Goal: Task Accomplishment & Management: Use online tool/utility

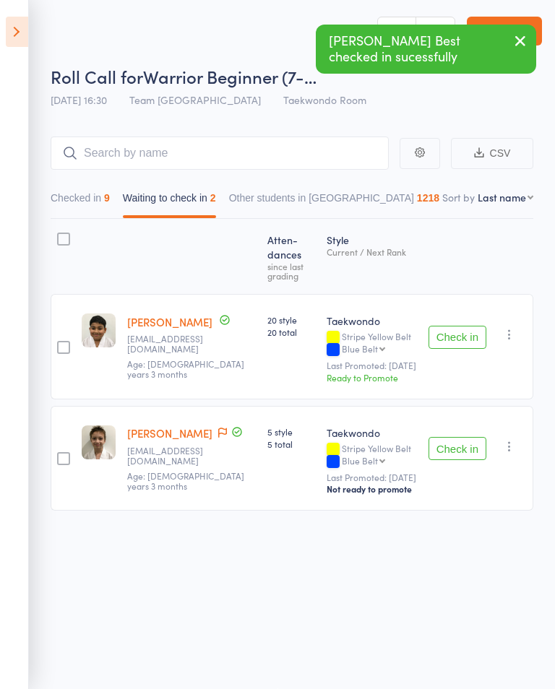
click at [455, 339] on button "Check in" at bounding box center [457, 337] width 58 height 23
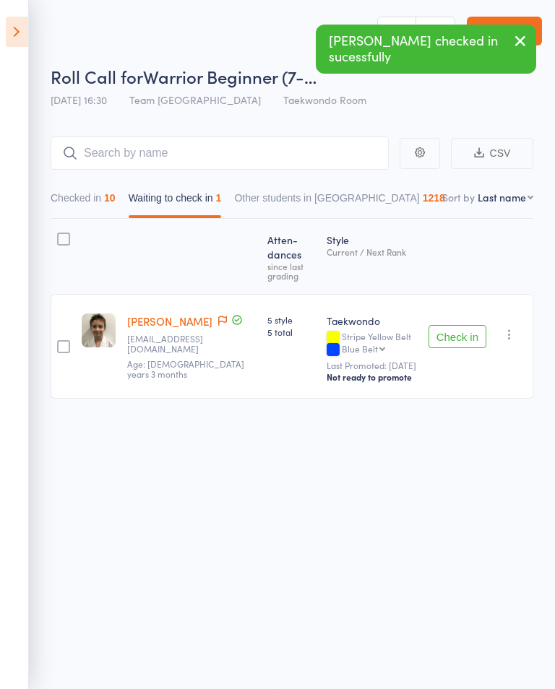
click at [27, 39] on icon at bounding box center [17, 32] width 22 height 30
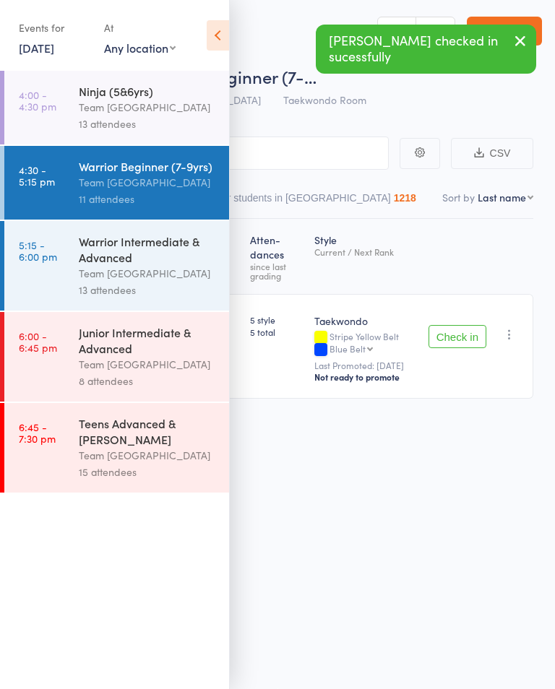
click at [56, 248] on time "5:15 - 6:00 pm" at bounding box center [38, 250] width 38 height 23
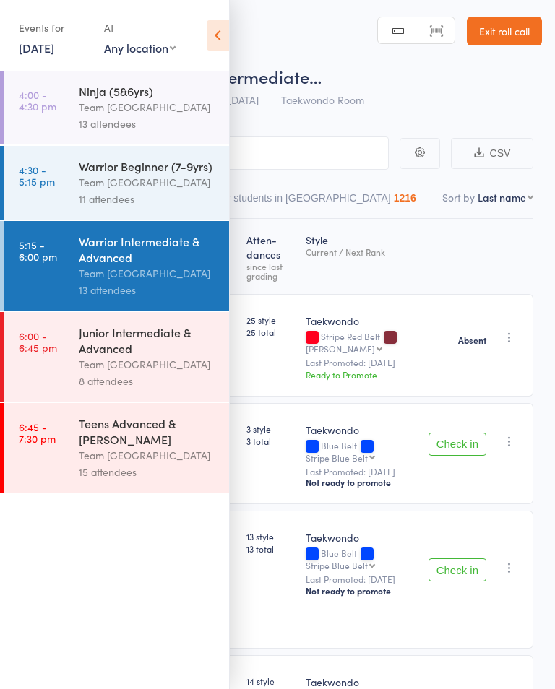
click at [225, 35] on icon at bounding box center [218, 35] width 22 height 30
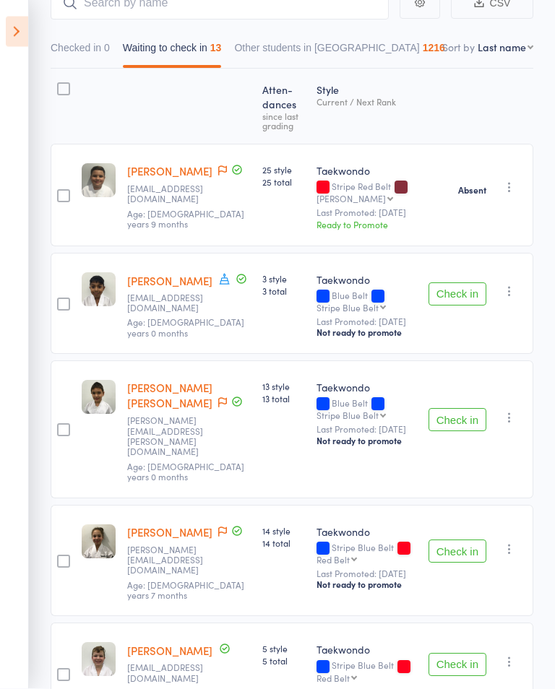
scroll to position [157, 0]
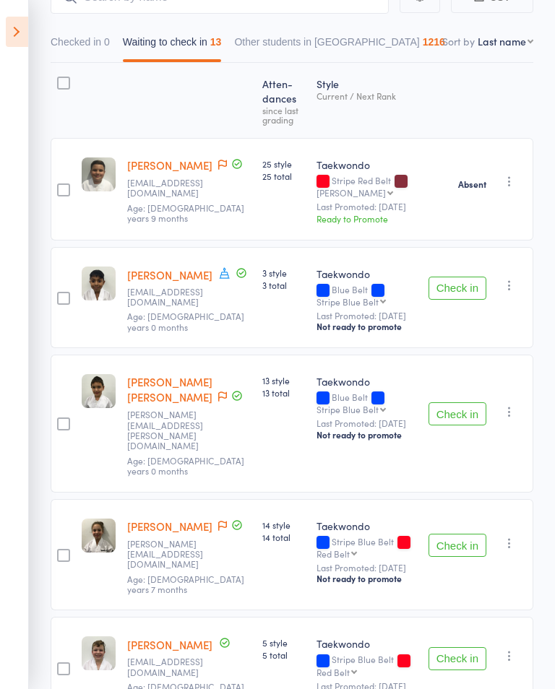
click at [444, 413] on button "Check in" at bounding box center [457, 413] width 58 height 23
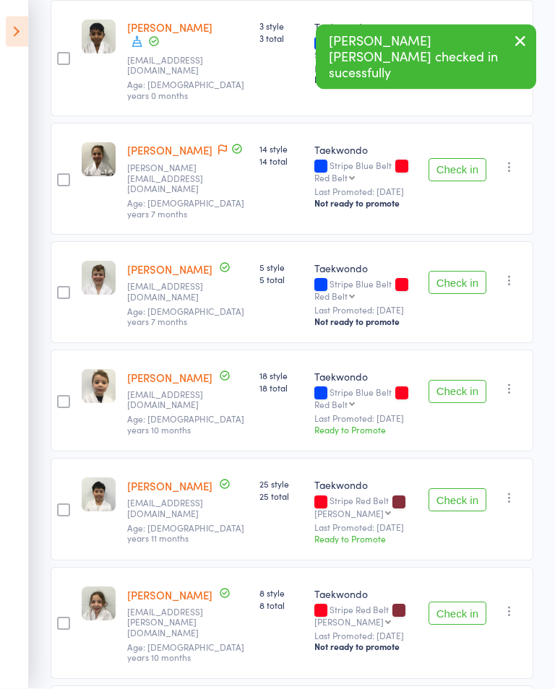
click at [459, 404] on button "Check in" at bounding box center [457, 392] width 58 height 23
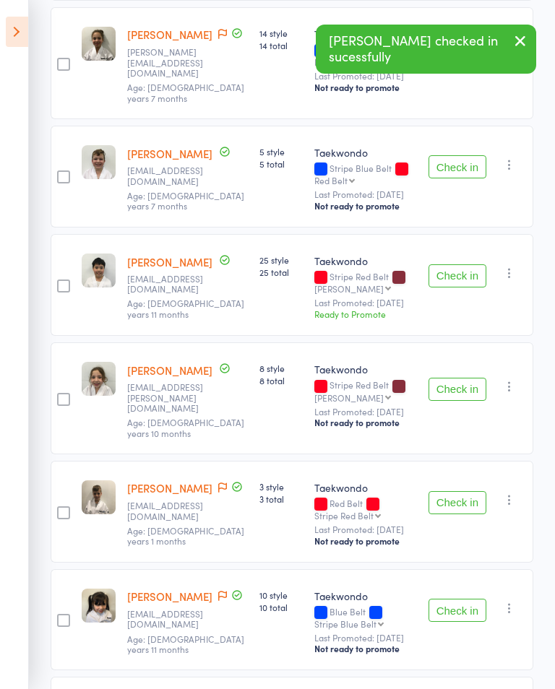
scroll to position [536, 0]
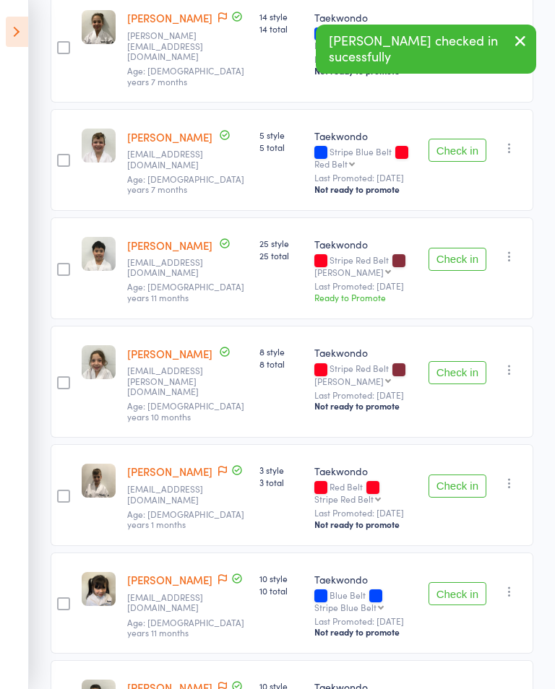
click at [455, 384] on button "Check in" at bounding box center [457, 372] width 58 height 23
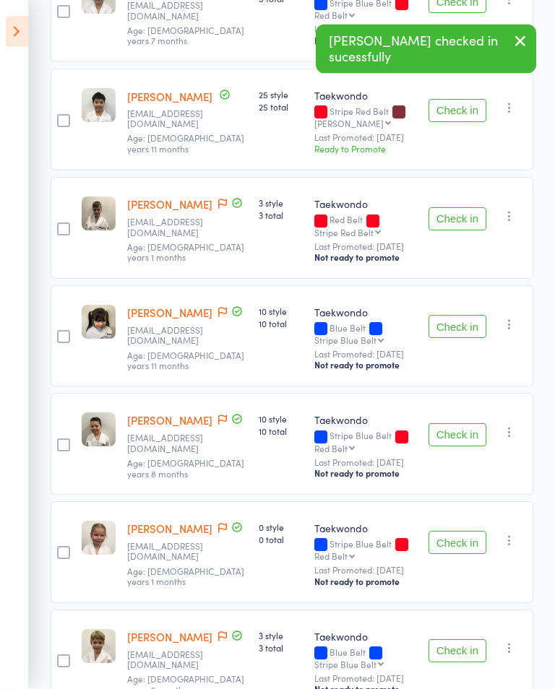
scroll to position [684, 0]
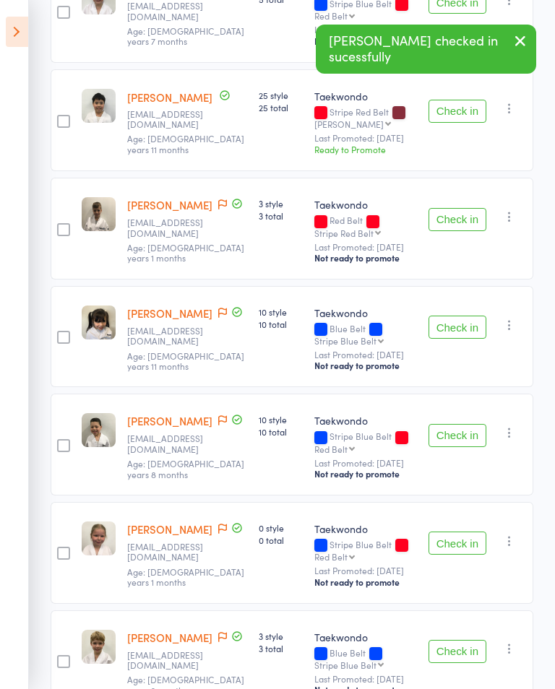
click at [449, 447] on button "Check in" at bounding box center [457, 435] width 58 height 23
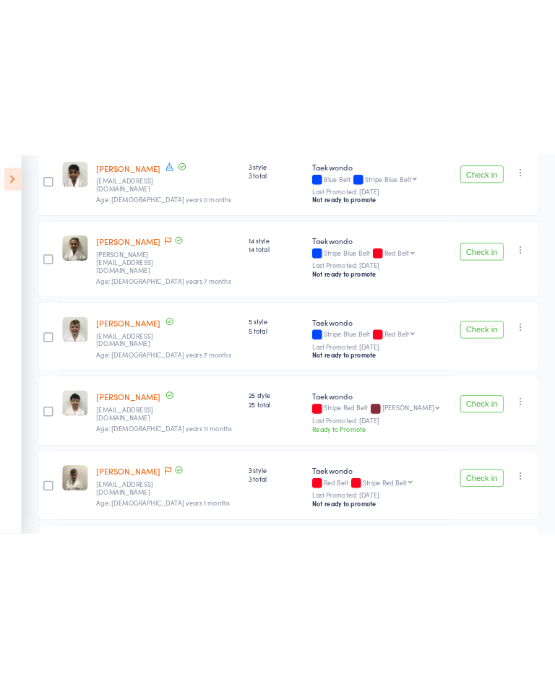
scroll to position [374, 0]
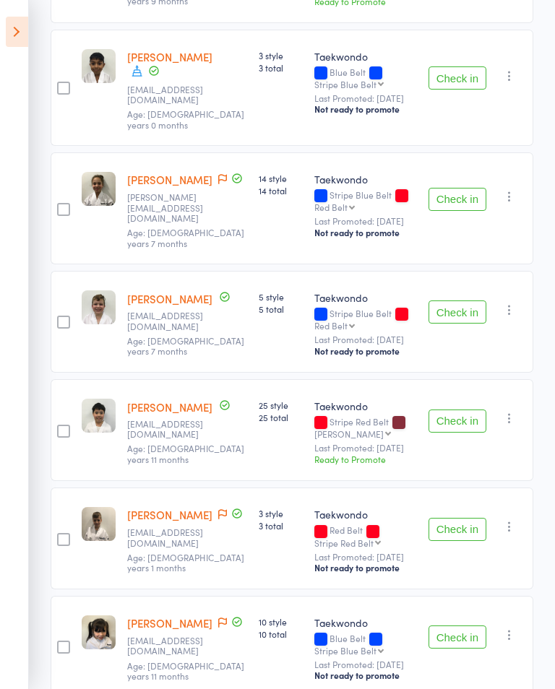
click at [461, 197] on button "Check in" at bounding box center [457, 199] width 58 height 23
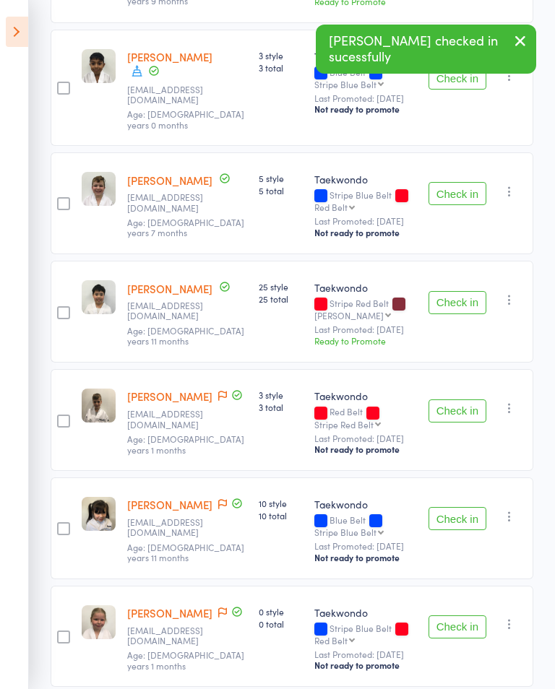
click at [454, 314] on button "Check in" at bounding box center [457, 302] width 58 height 23
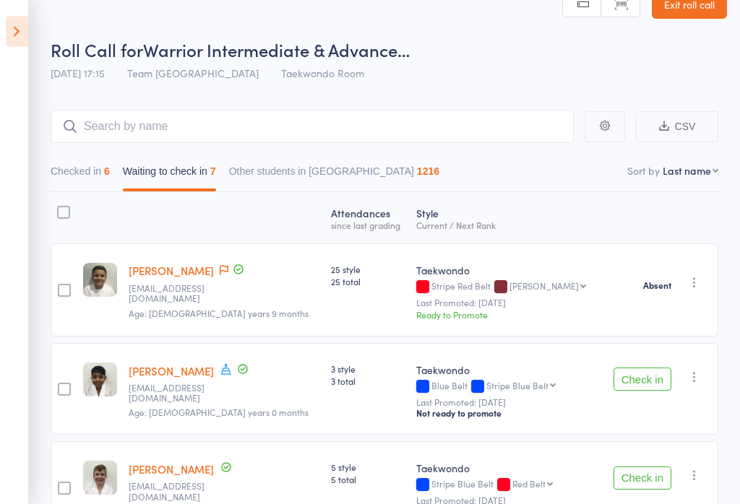
scroll to position [0, 0]
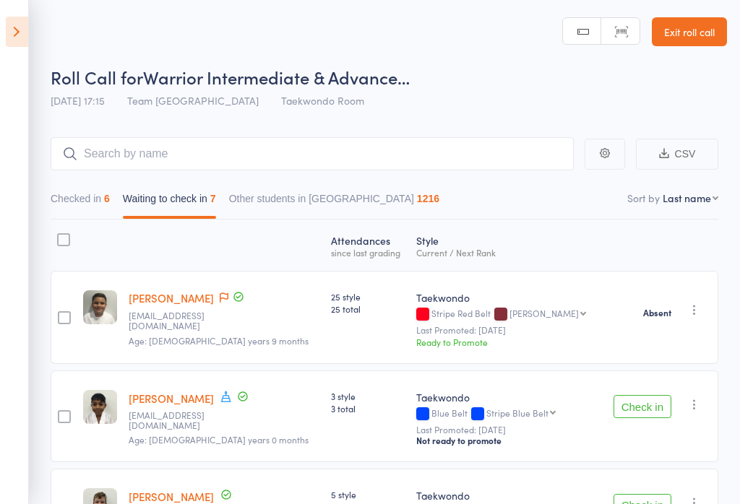
click at [554, 44] on link "Exit roll call" at bounding box center [689, 31] width 75 height 29
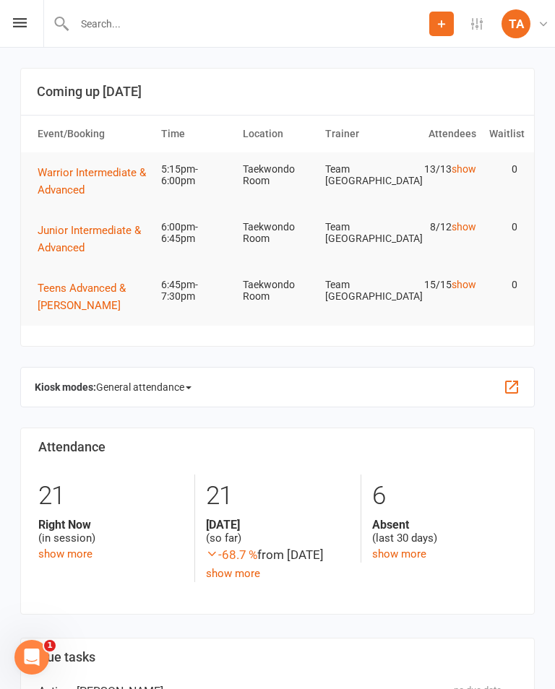
click at [81, 171] on span "Warrior Intermediate & Advanced" at bounding box center [92, 181] width 108 height 30
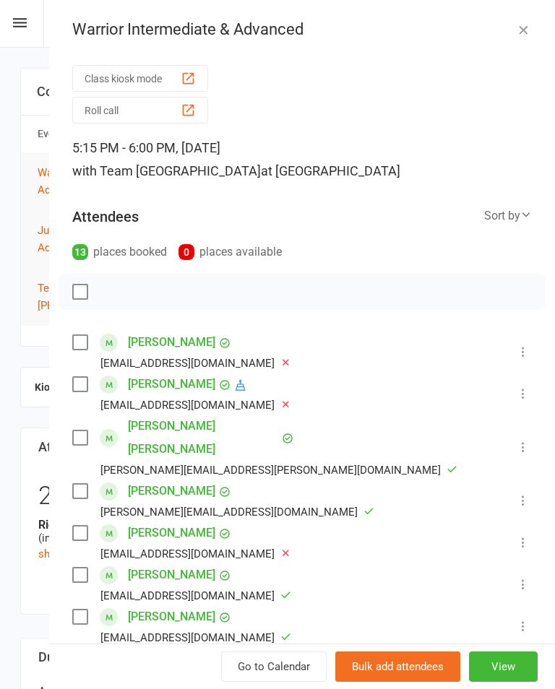
click at [95, 115] on button "Roll call" at bounding box center [140, 110] width 136 height 27
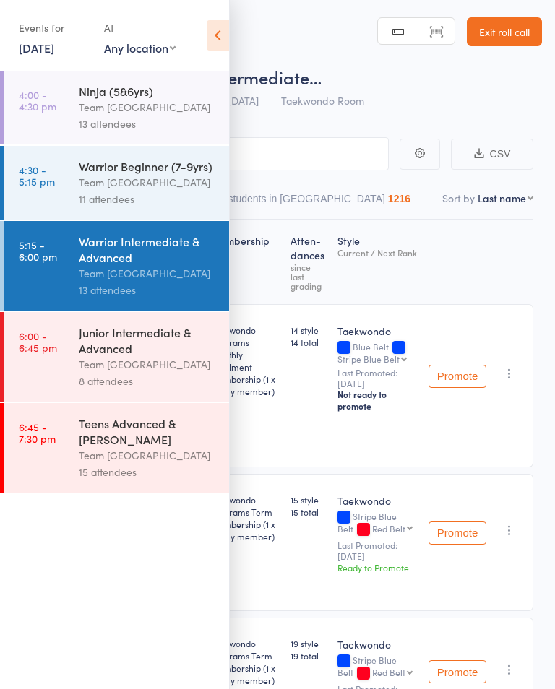
click at [218, 33] on icon at bounding box center [218, 35] width 22 height 30
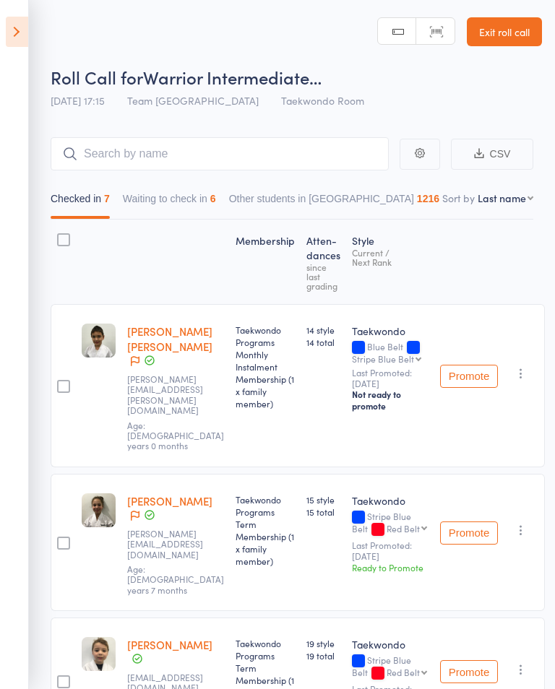
click at [163, 219] on button "Waiting to check in 6" at bounding box center [169, 202] width 93 height 33
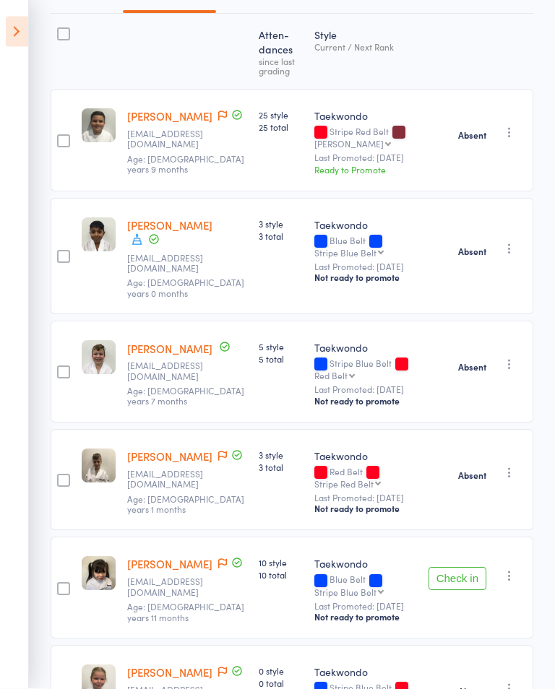
click at [517, 584] on icon "button" at bounding box center [509, 576] width 14 height 14
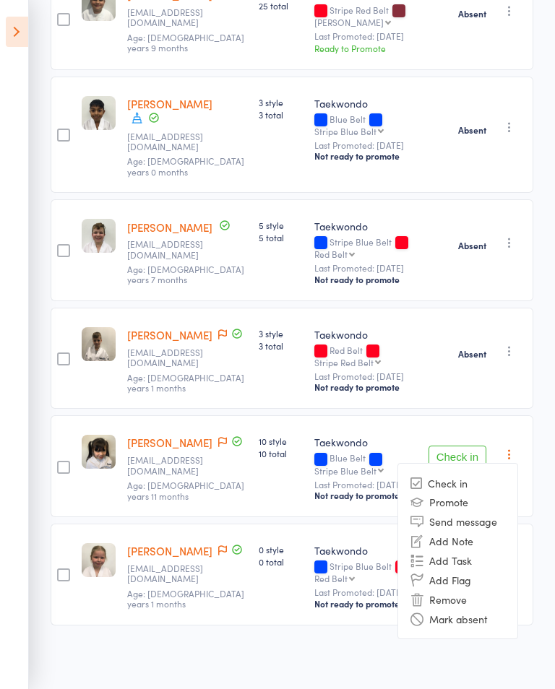
scroll to position [327, 0]
click at [487, 629] on li "Mark absent" at bounding box center [457, 620] width 119 height 20
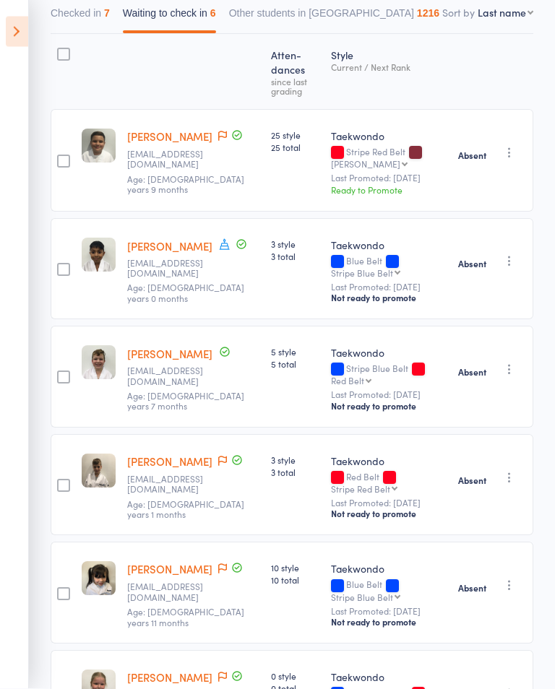
scroll to position [184, 0]
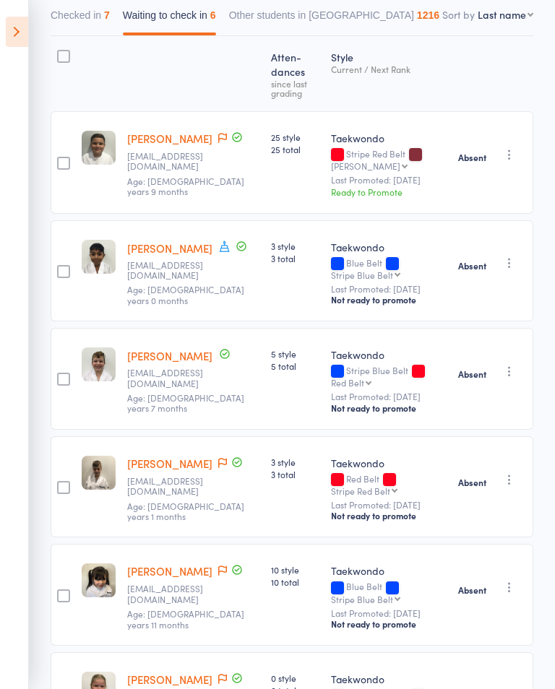
click at [59, 22] on button "Checked in 7" at bounding box center [80, 18] width 59 height 33
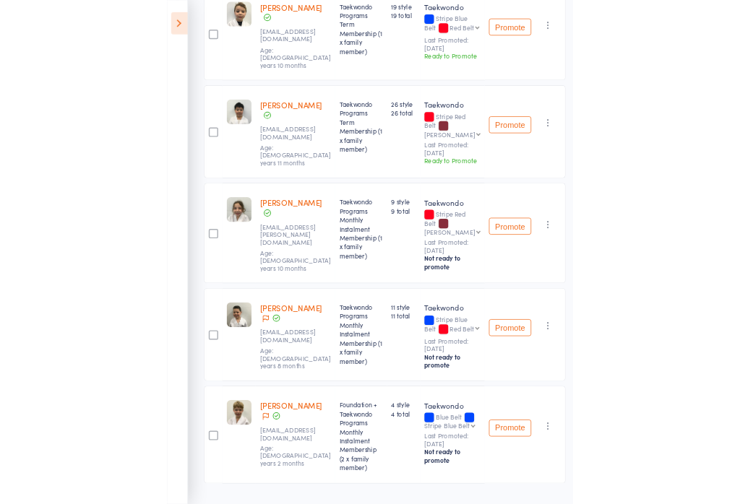
scroll to position [608, 0]
